Goal: Task Accomplishment & Management: Use online tool/utility

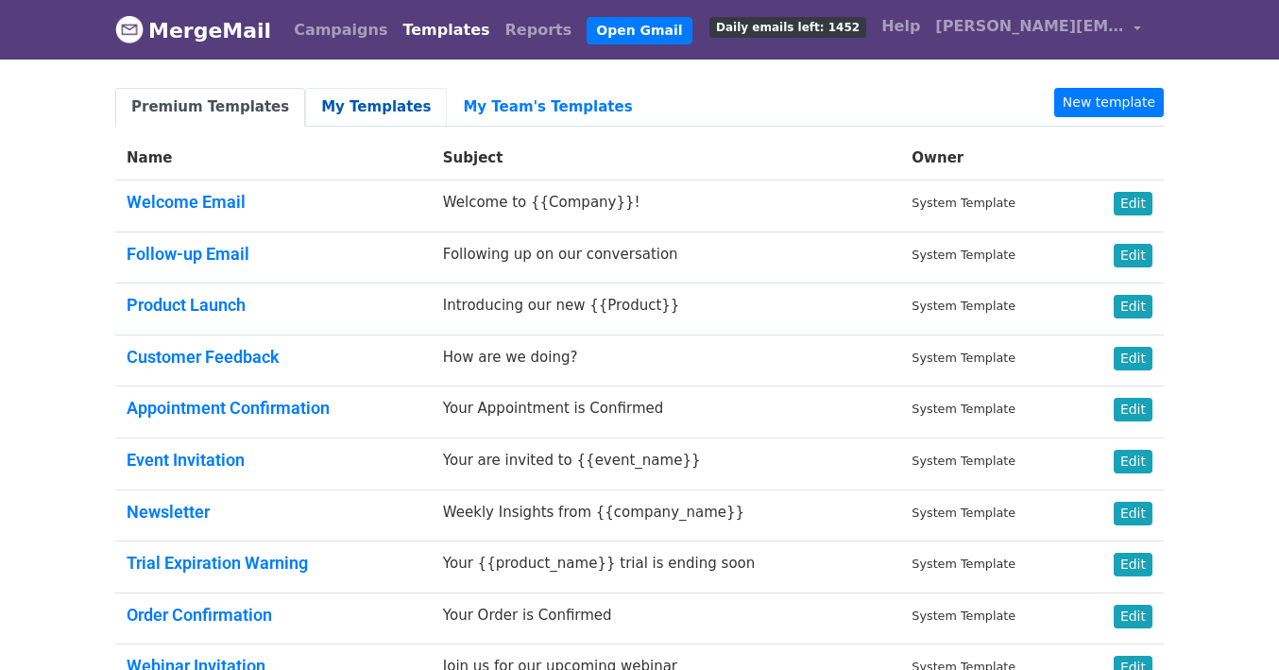
click at [325, 108] on link "My Templates" at bounding box center [376, 107] width 142 height 39
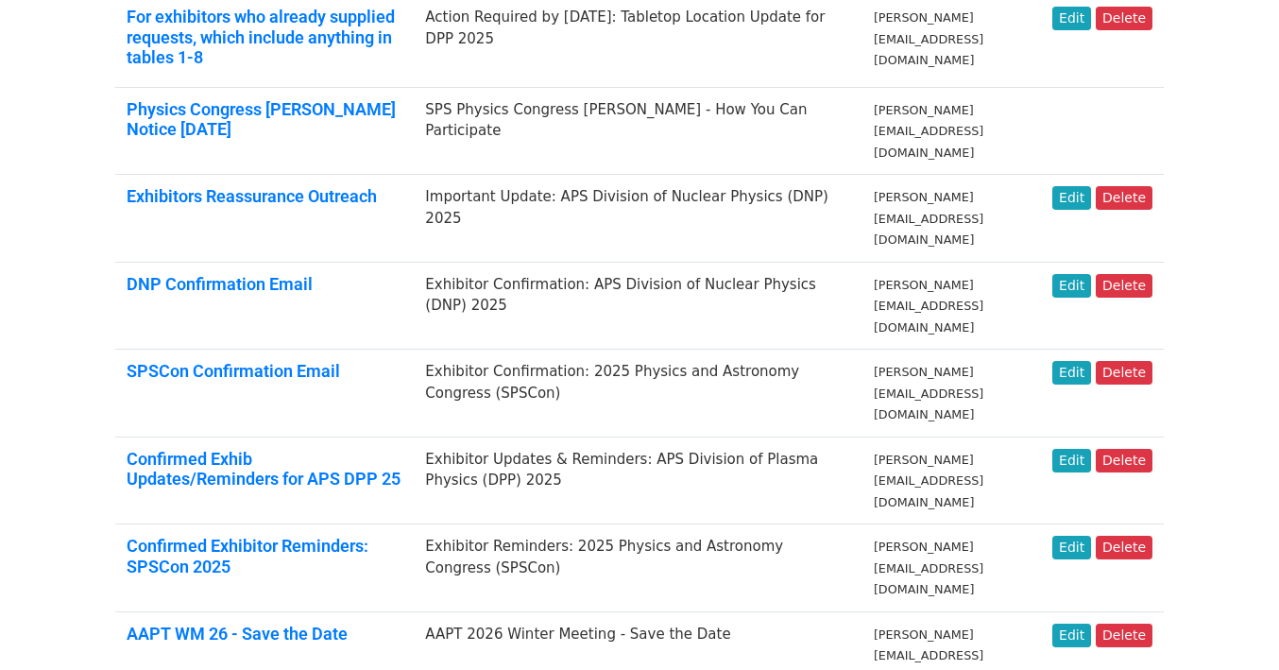
scroll to position [1069, 0]
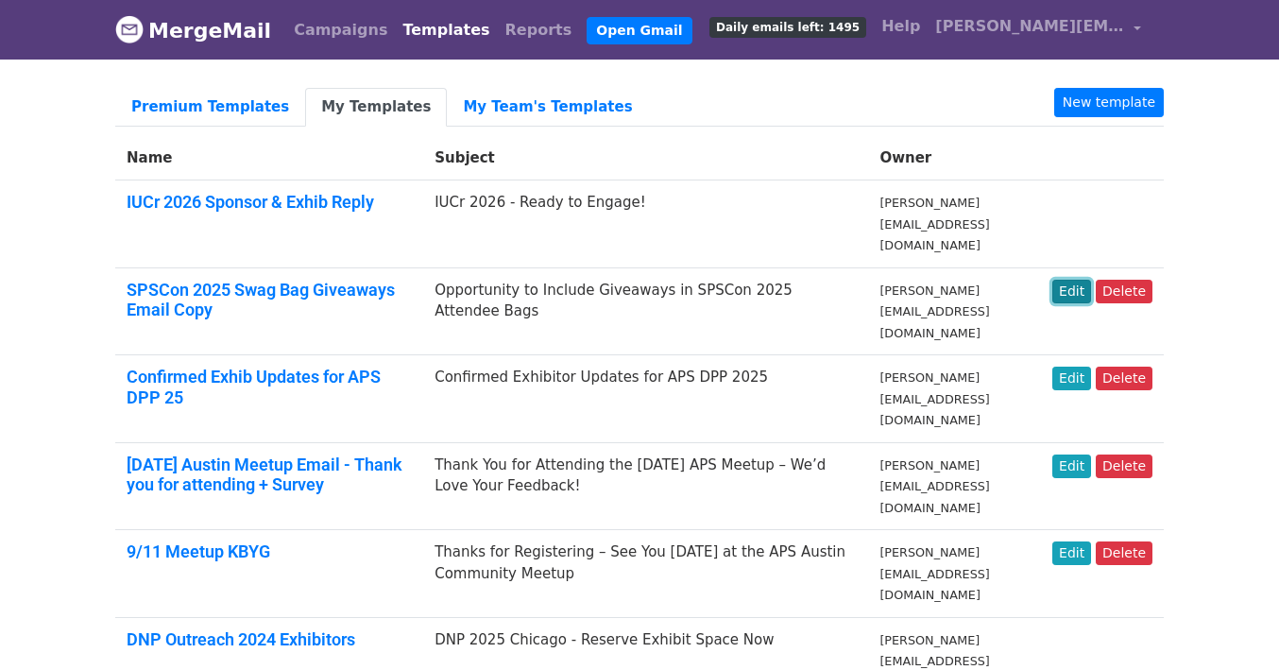
click at [1073, 280] on link "Edit" at bounding box center [1071, 292] width 39 height 24
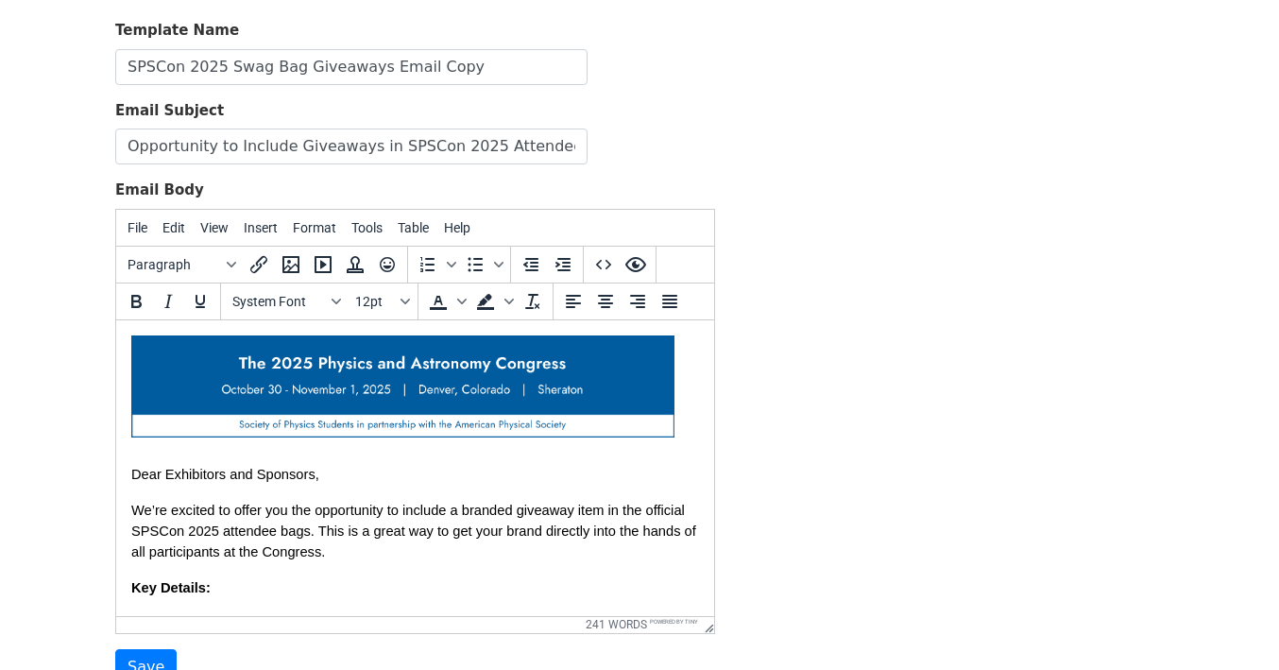
scroll to position [317, 0]
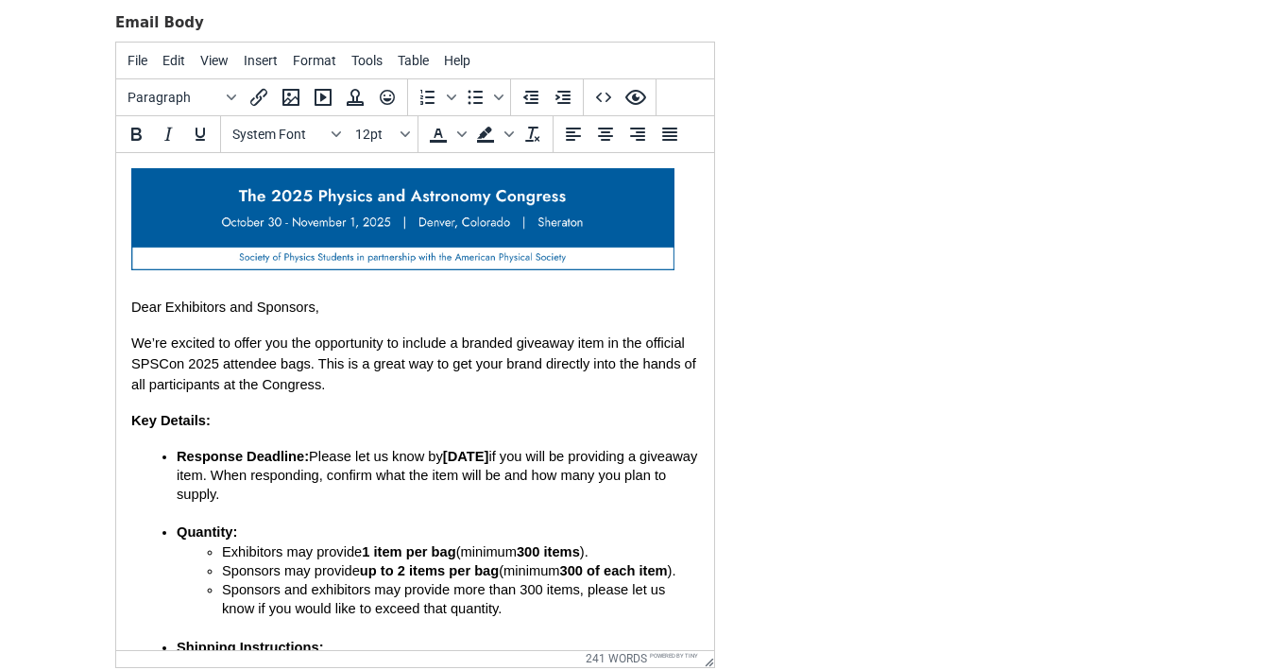
drag, startPoint x: 704, startPoint y: 461, endPoint x: 728, endPoint y: 673, distance: 213.9
click at [728, 669] on html "MergeMail Campaigns Templates Reports Open Gmail Daily emails left: 1495 Help b…" at bounding box center [639, 276] width 1279 height 1187
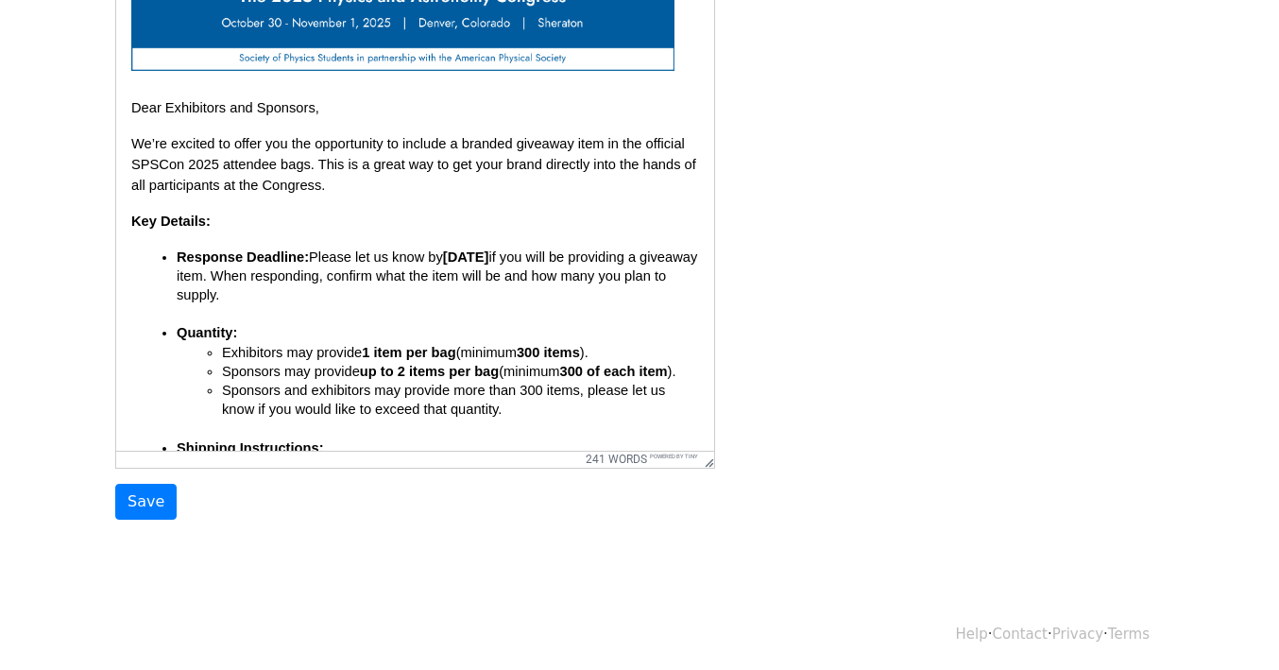
scroll to position [519, 0]
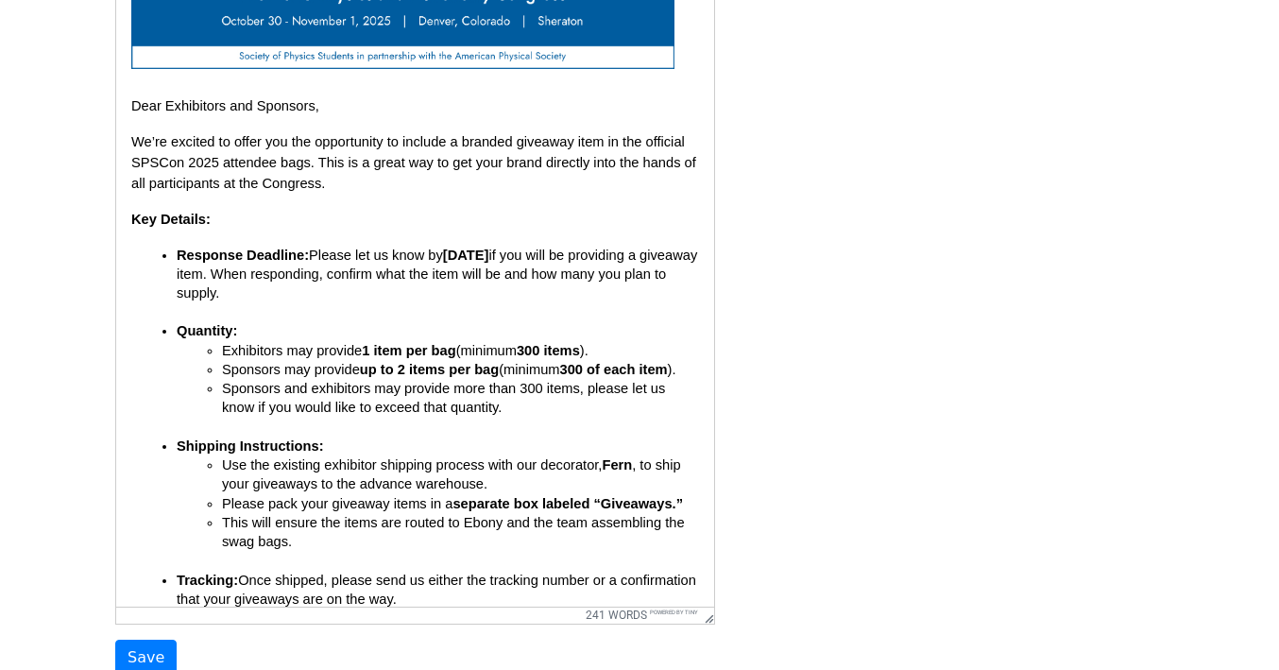
drag, startPoint x: 708, startPoint y: 453, endPoint x: 731, endPoint y: 611, distance: 159.4
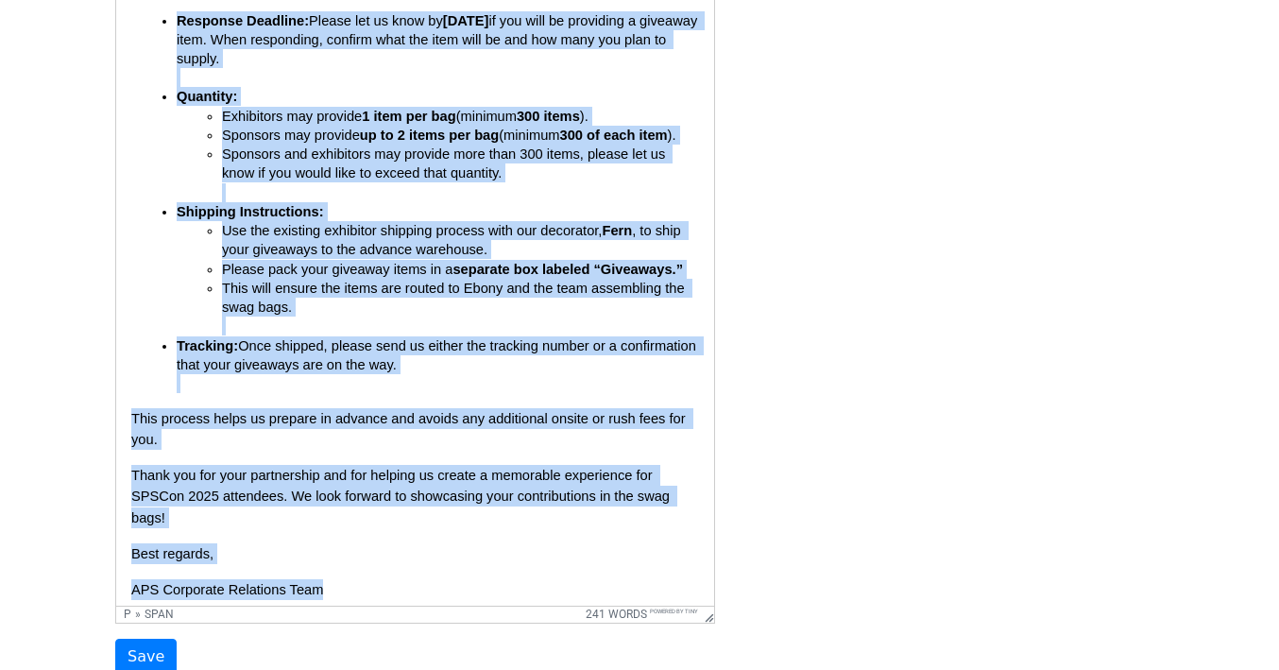
scroll to position [249, 0]
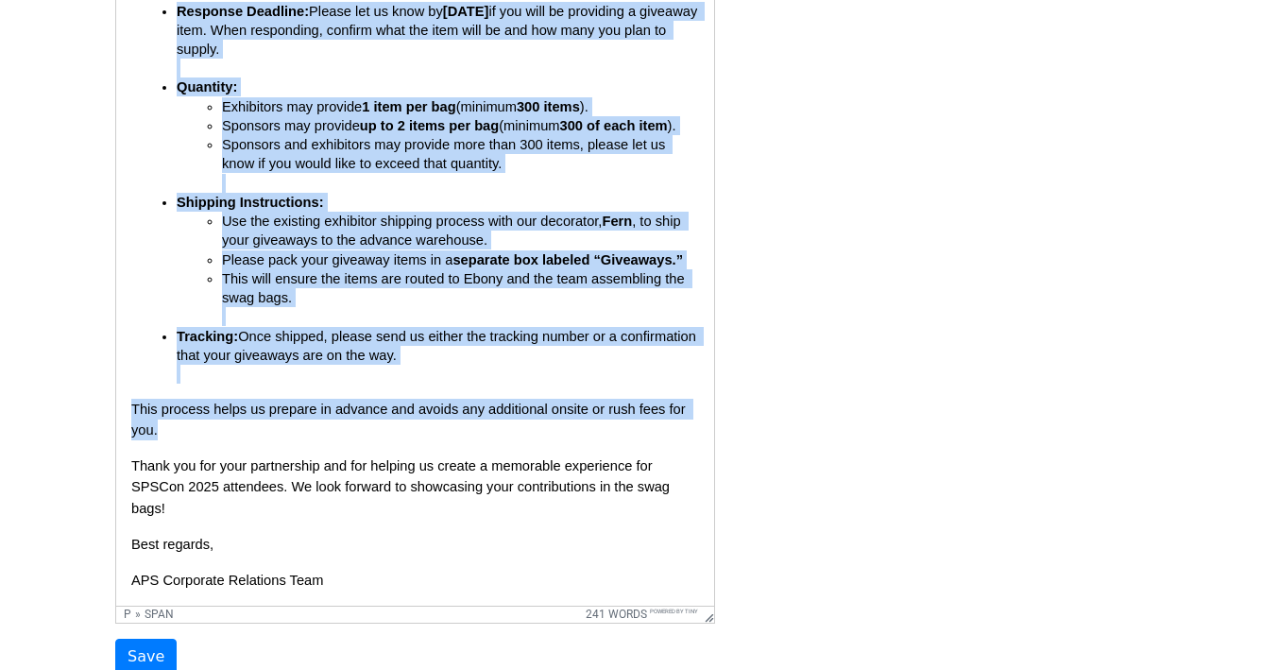
drag, startPoint x: 135, startPoint y: 218, endPoint x: 571, endPoint y: 446, distance: 492.2
click at [571, 446] on body "Dear Exhibitors and Sponsors, We’re excited to offer you the opportunity to inc…" at bounding box center [415, 156] width 568 height 867
copy body "Key Details: Response Deadline: Please let us know by September 30 if you will …"
